Goal: Check status: Check status

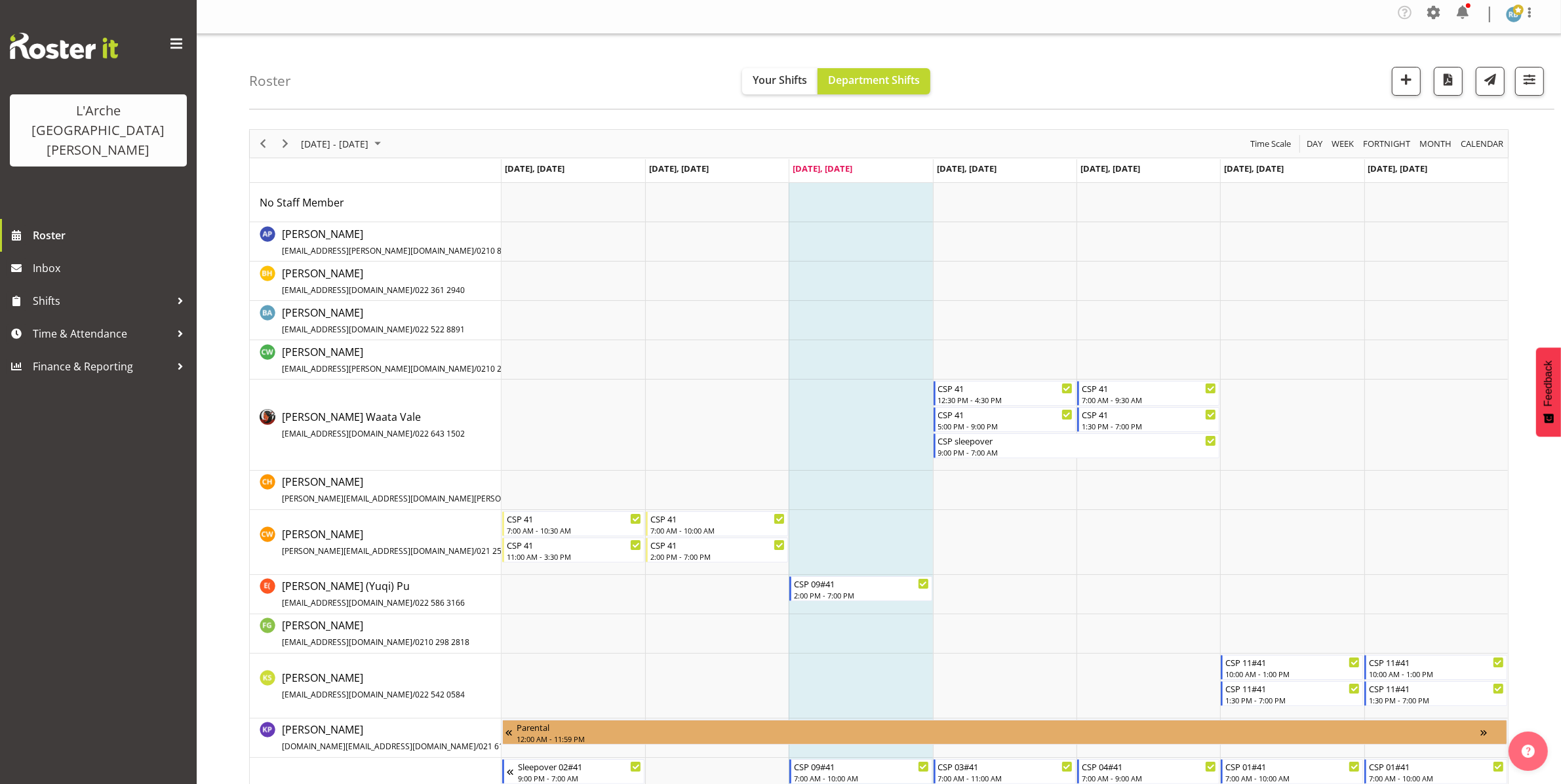
scroll to position [5, 0]
click at [283, 141] on span "Next" at bounding box center [285, 143] width 15 height 16
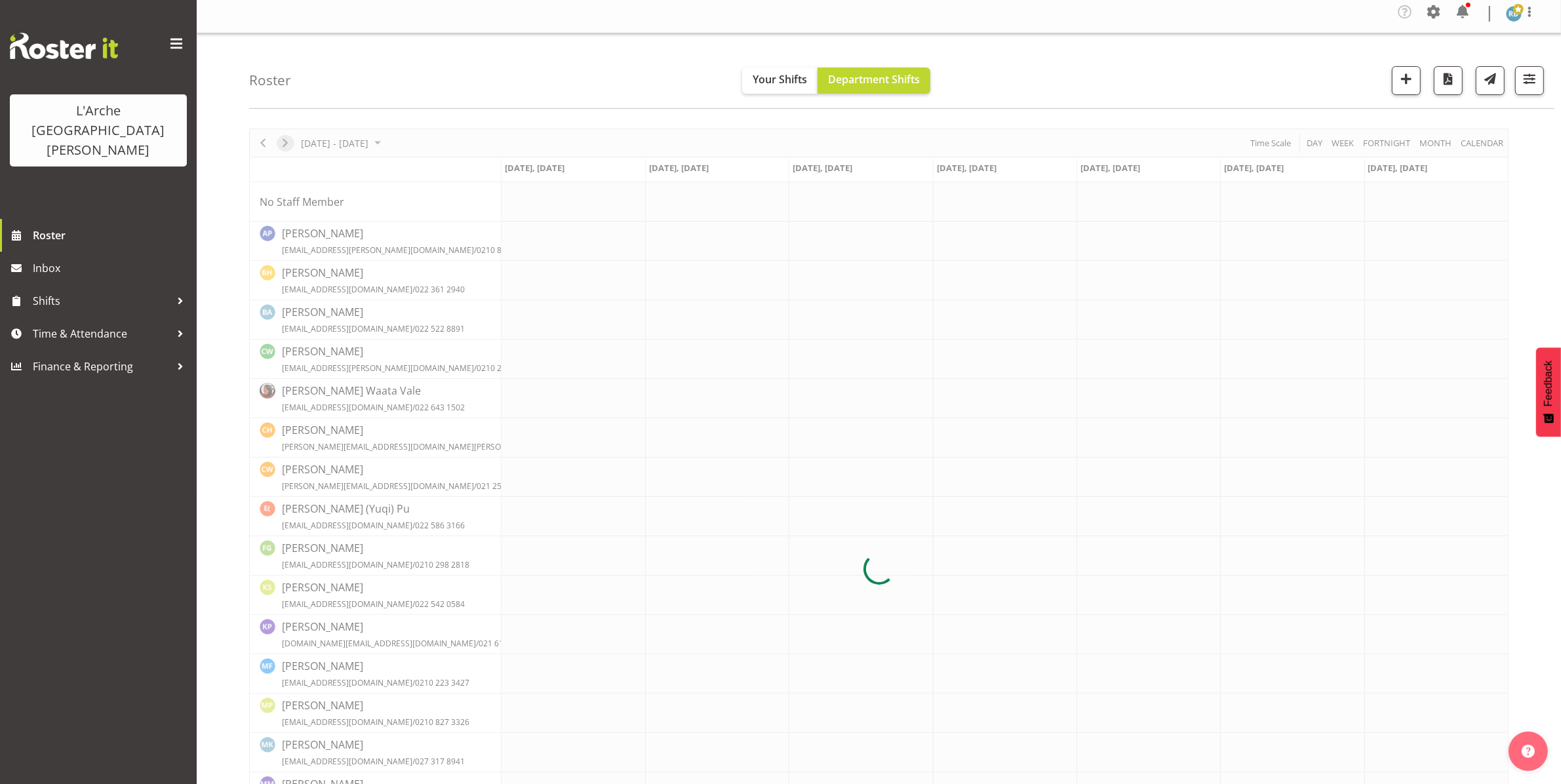
scroll to position [0, 0]
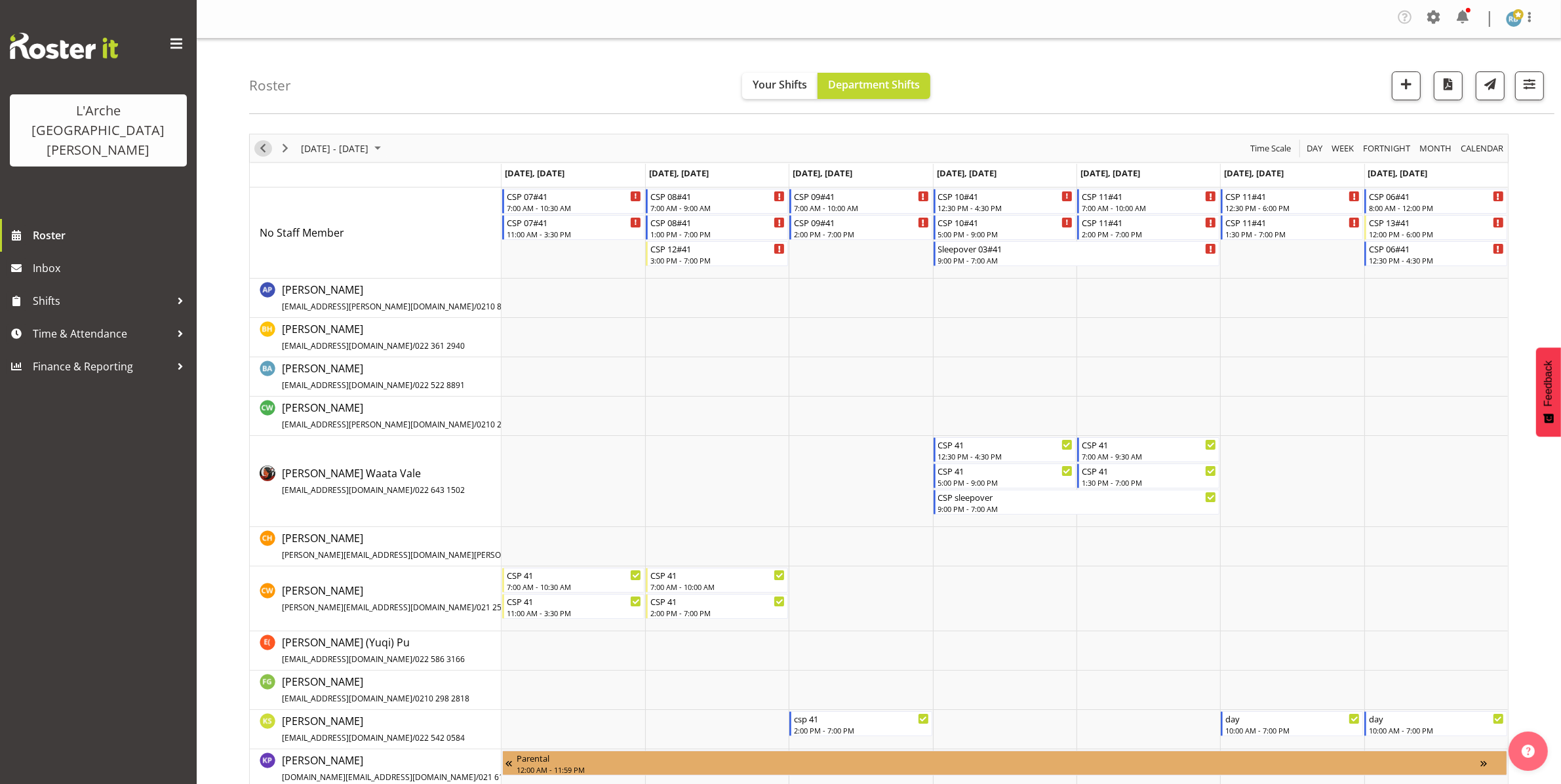
click at [266, 151] on span "Previous" at bounding box center [263, 148] width 15 height 16
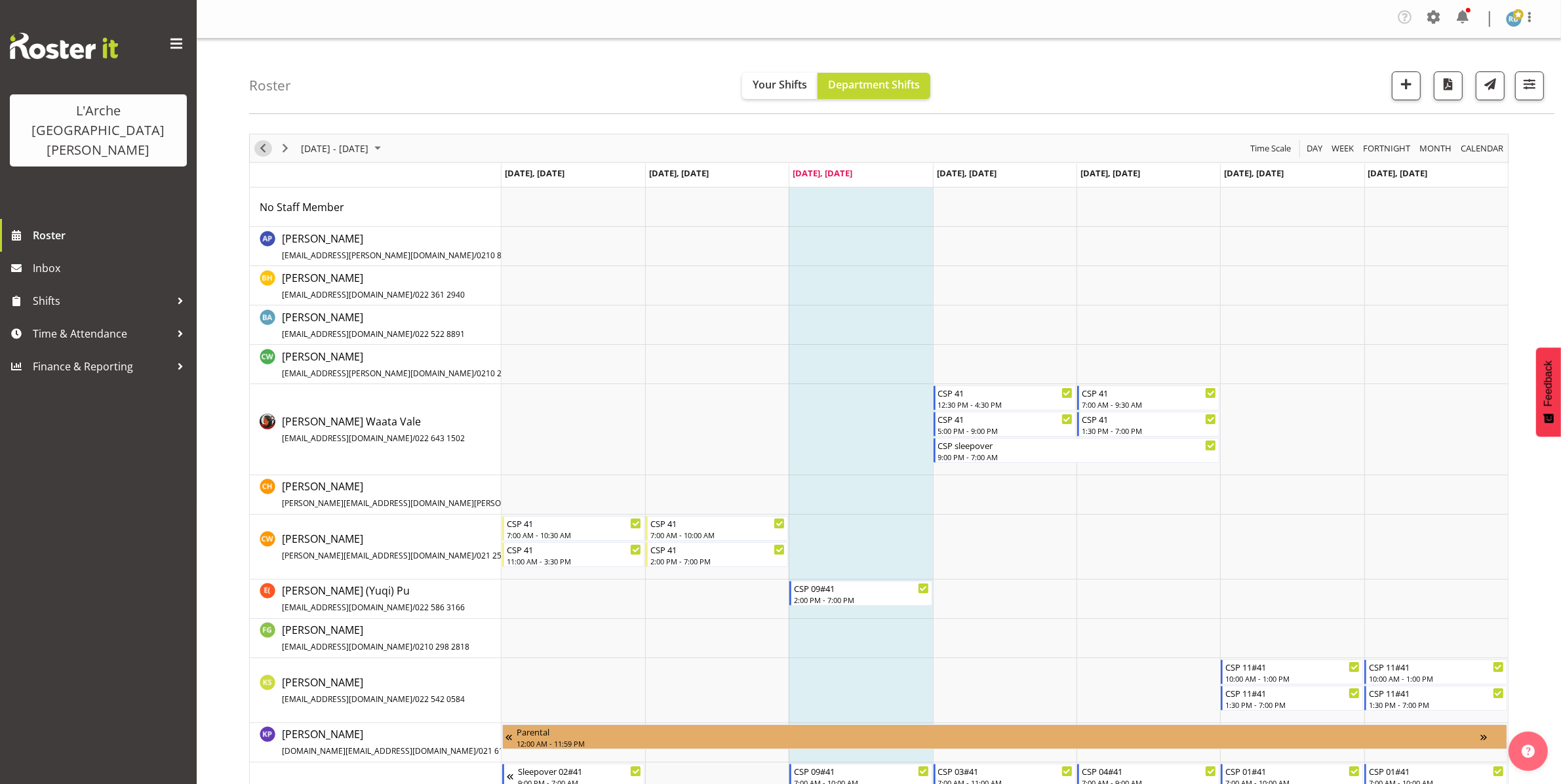
click at [266, 151] on span "Previous" at bounding box center [263, 148] width 15 height 16
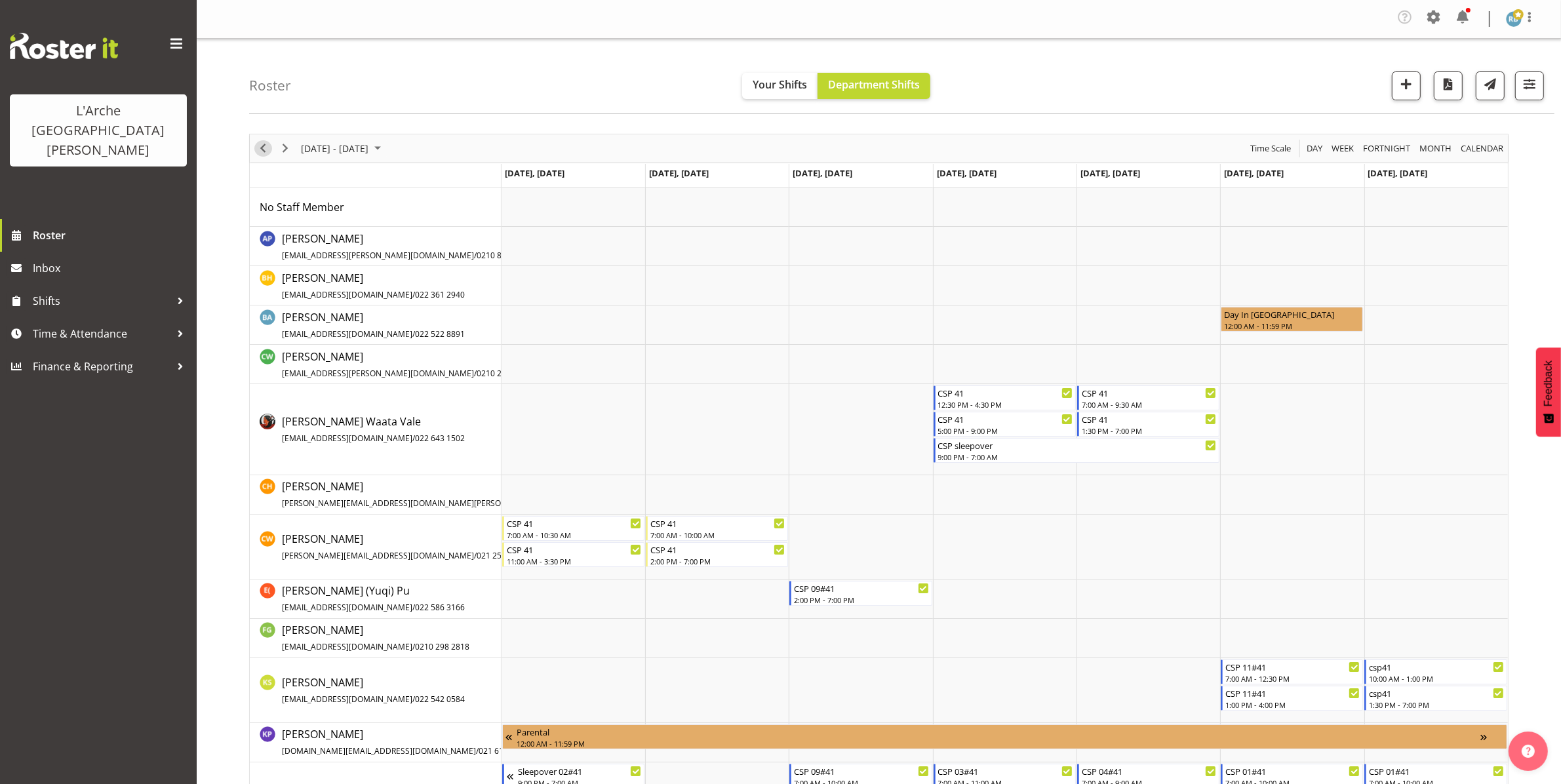
click at [264, 148] on span "Previous" at bounding box center [263, 148] width 15 height 16
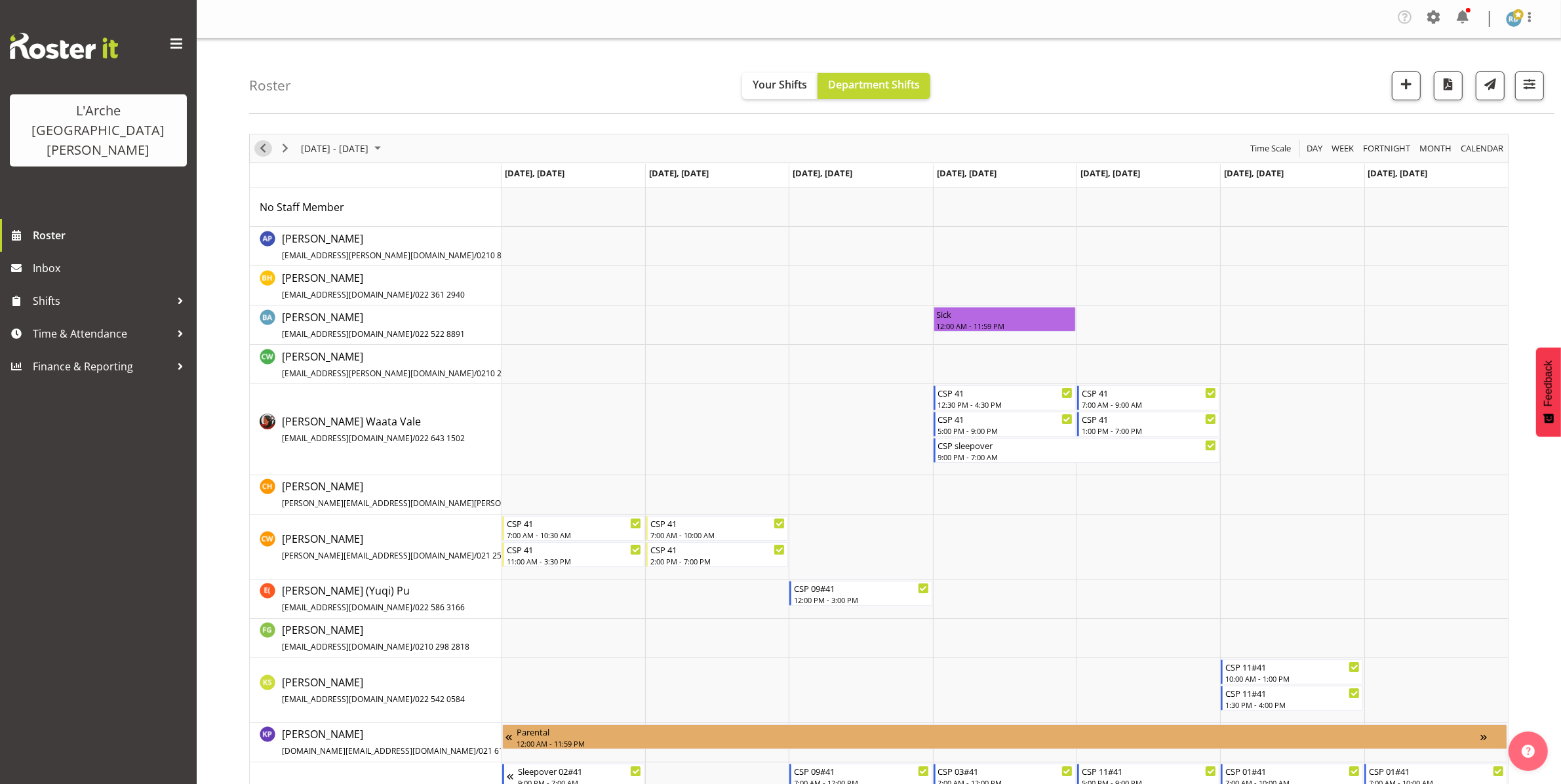
click at [264, 148] on span "Previous" at bounding box center [263, 148] width 15 height 16
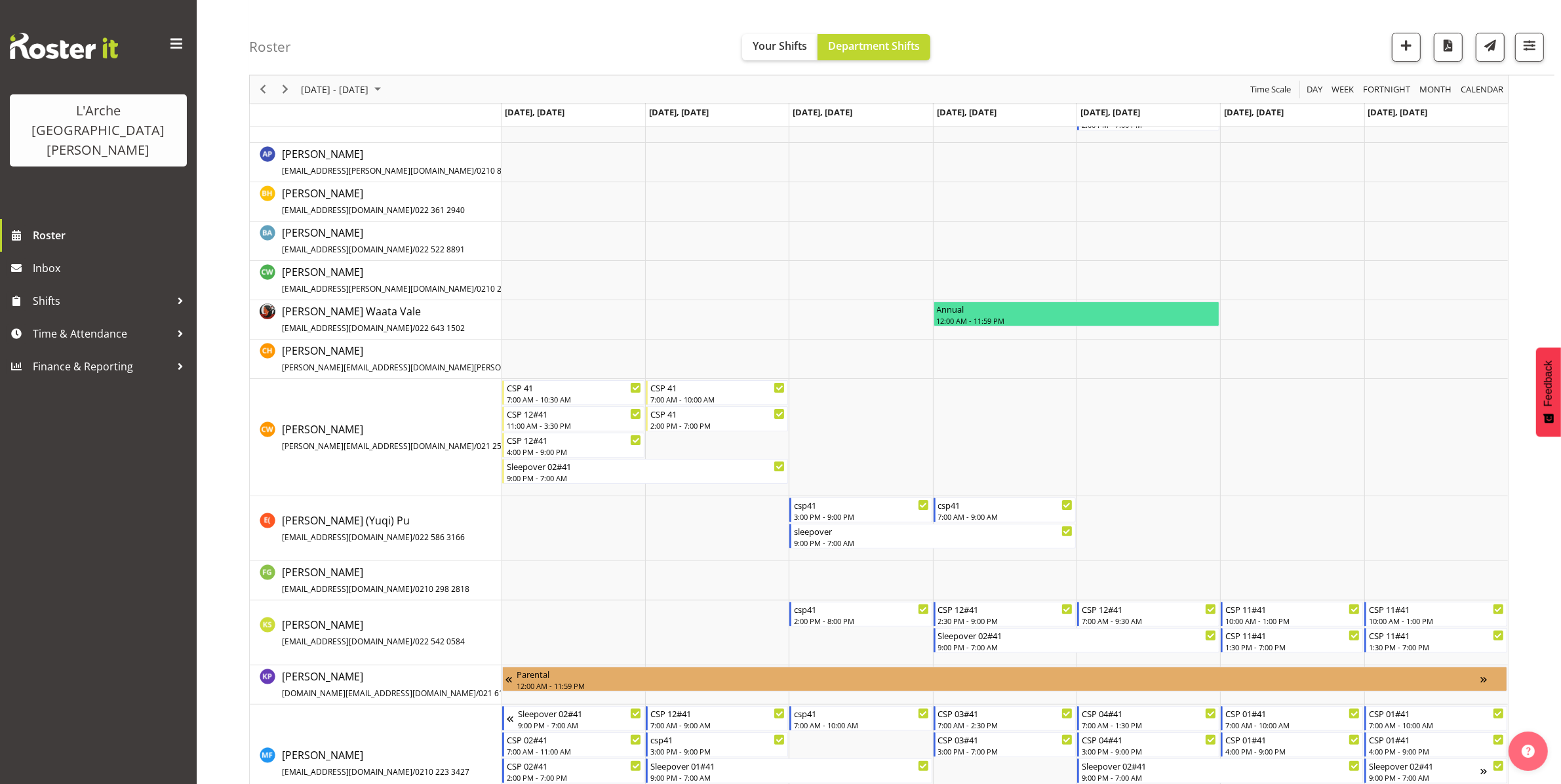
scroll to position [267, 0]
